Goal: Task Accomplishment & Management: Manage account settings

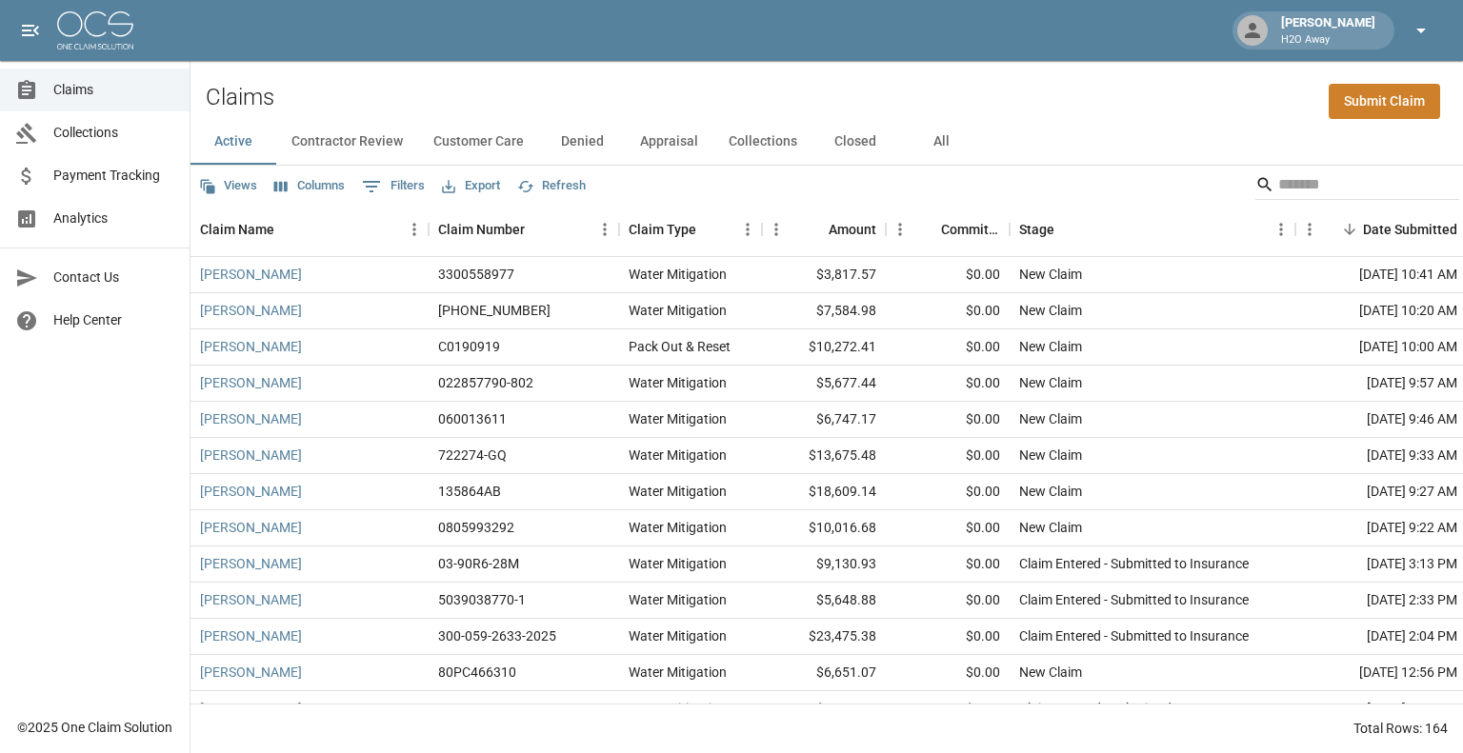
click at [1429, 35] on icon "button" at bounding box center [1420, 30] width 23 height 23
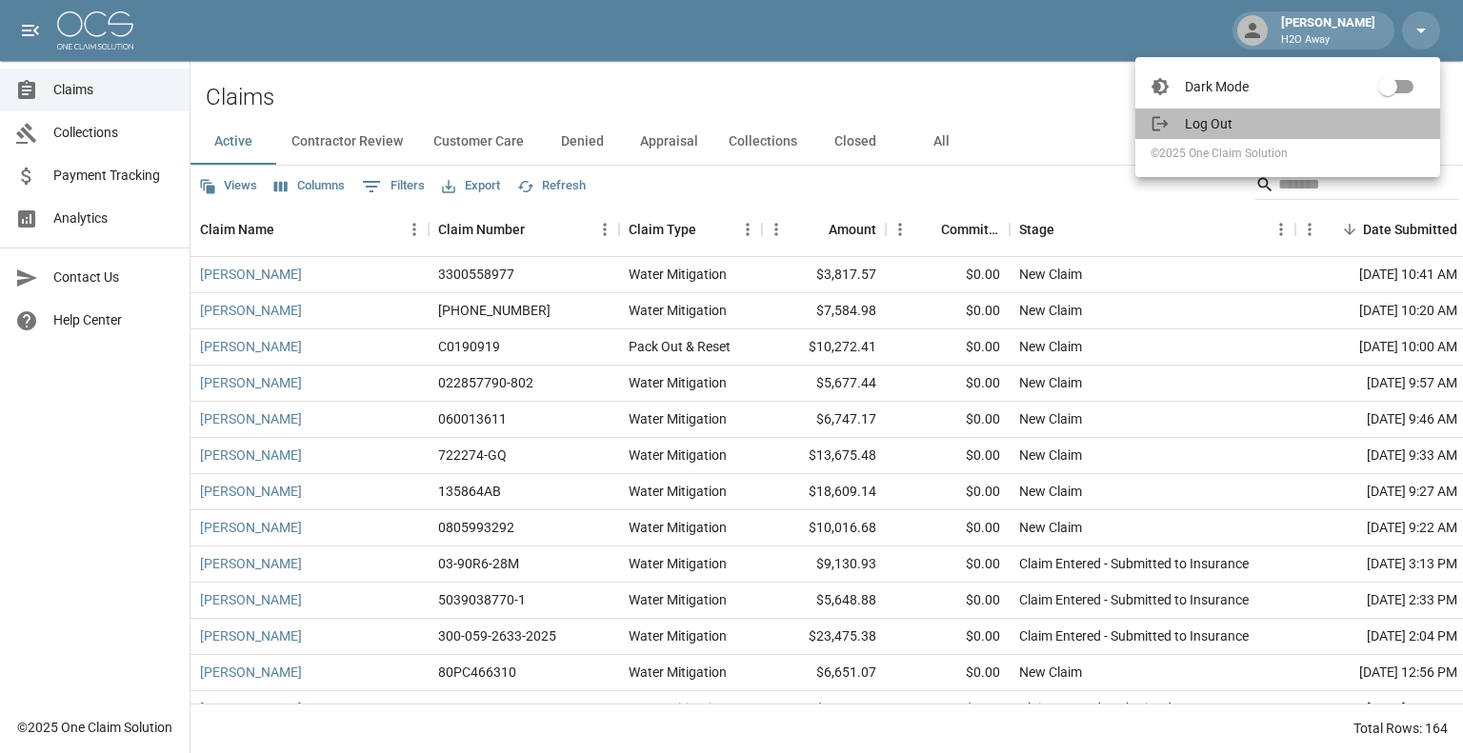
click at [1219, 124] on span "Log Out" at bounding box center [1305, 123] width 240 height 19
